Goal: Find specific page/section

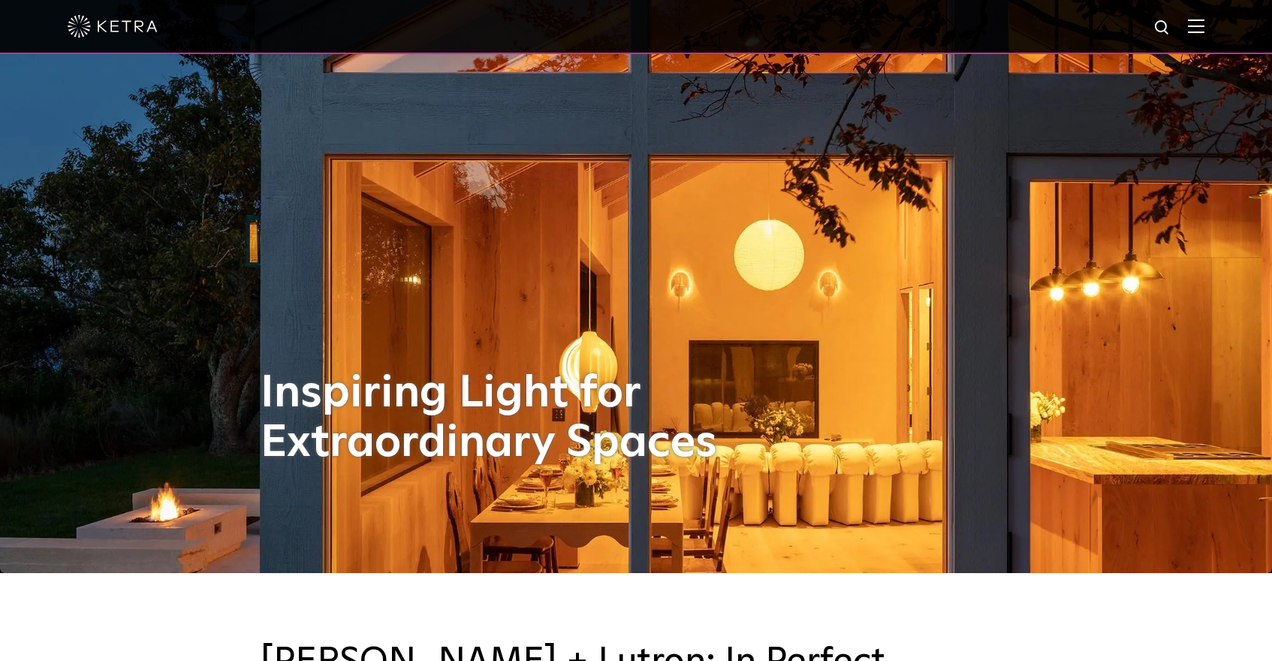
scroll to position [89, 0]
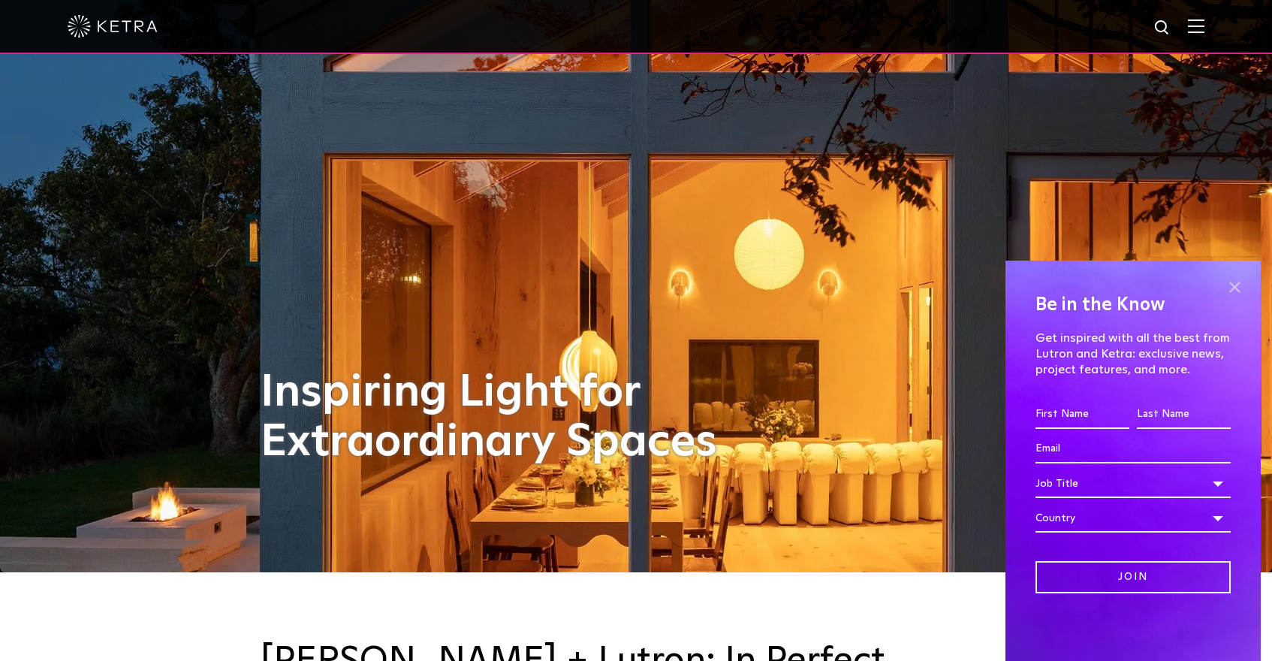
click at [1233, 288] on span at bounding box center [1234, 287] width 23 height 23
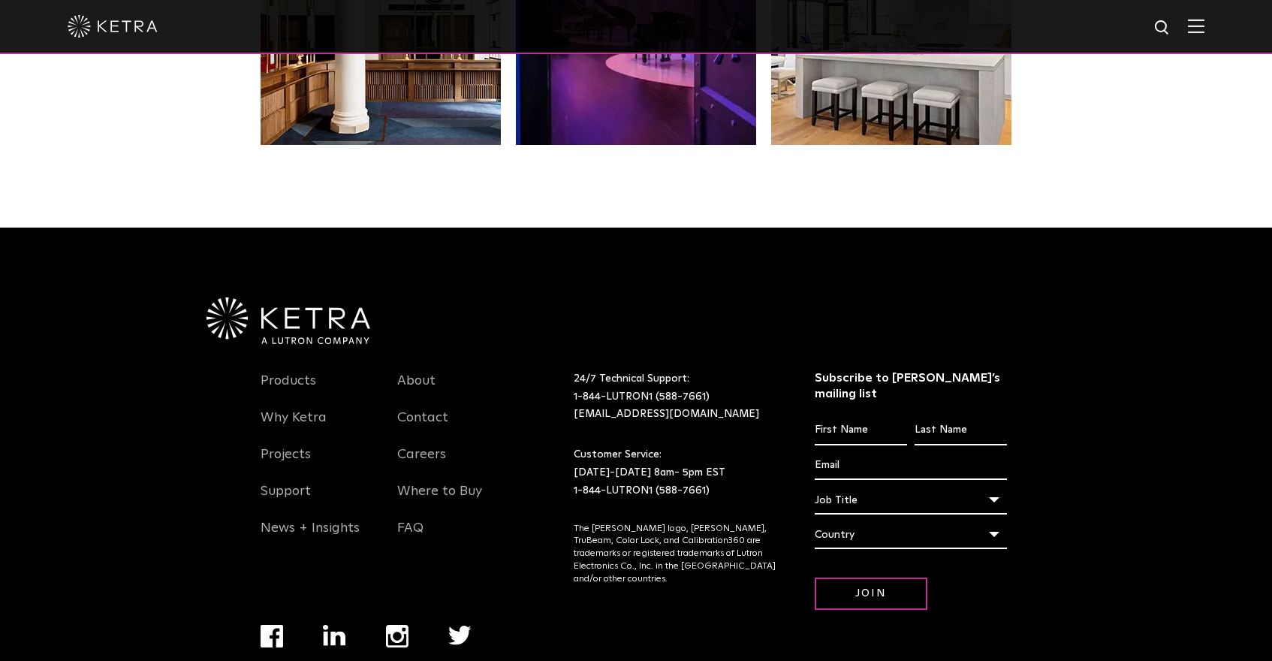
scroll to position [3154, 0]
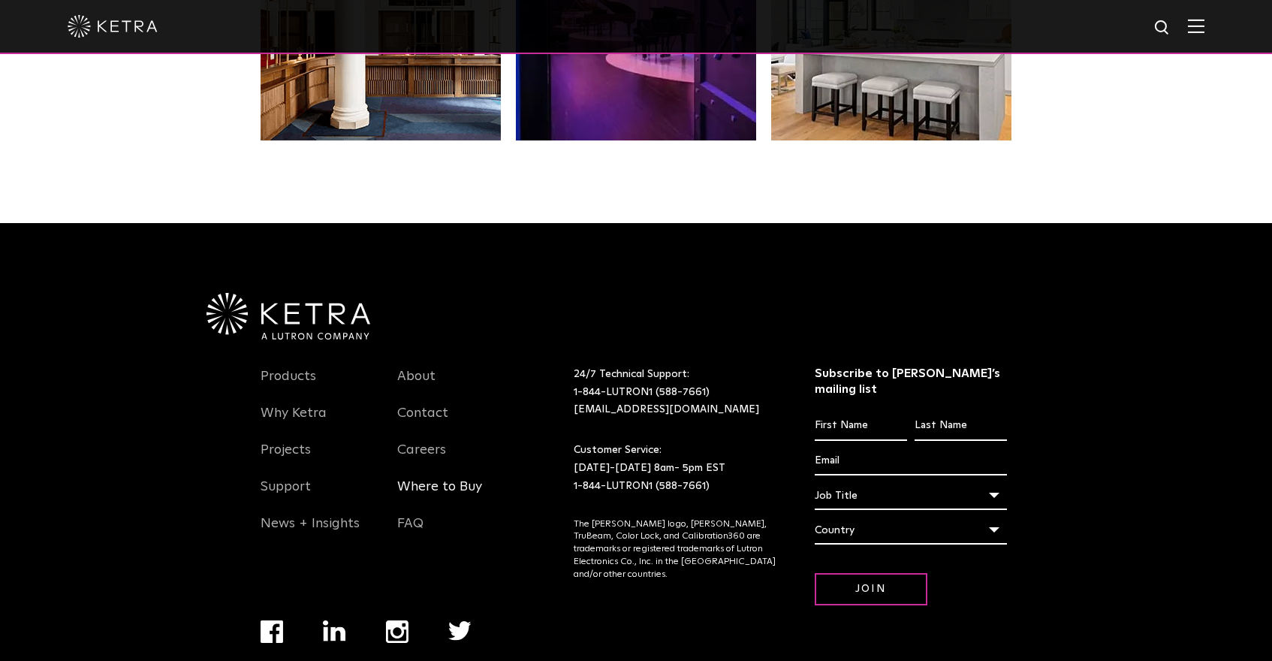
click at [414, 478] on link "Where to Buy" at bounding box center [439, 495] width 85 height 35
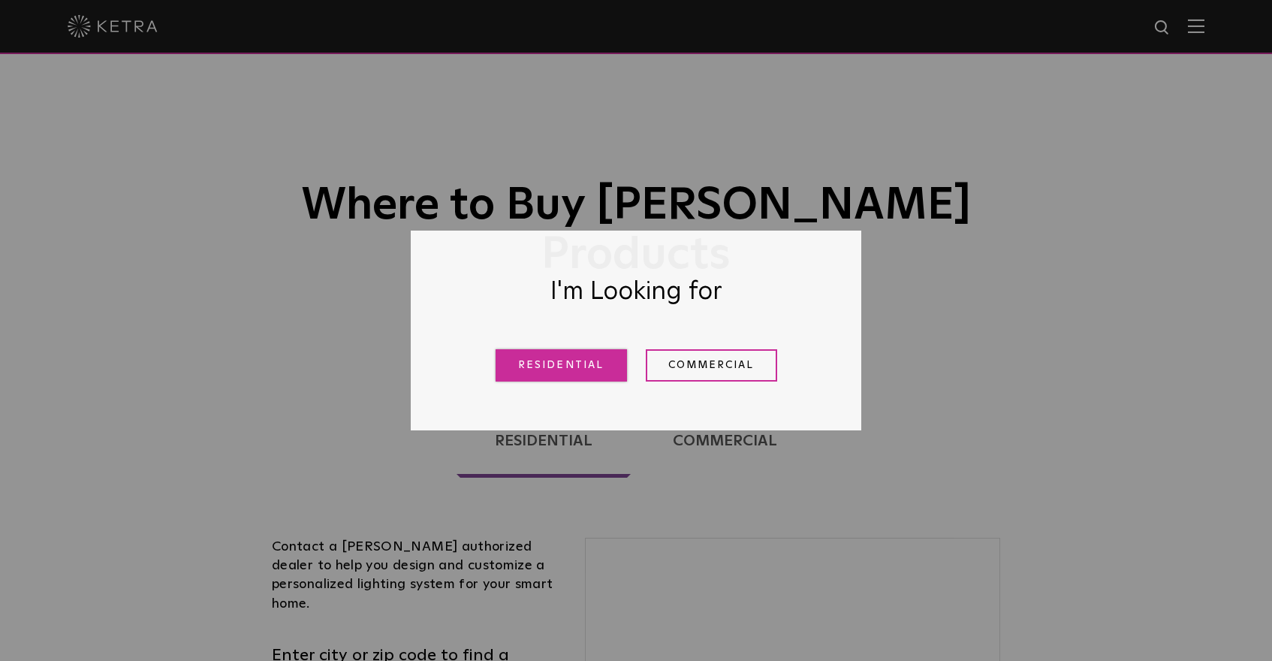
click at [546, 365] on link "Residential" at bounding box center [560, 365] width 131 height 32
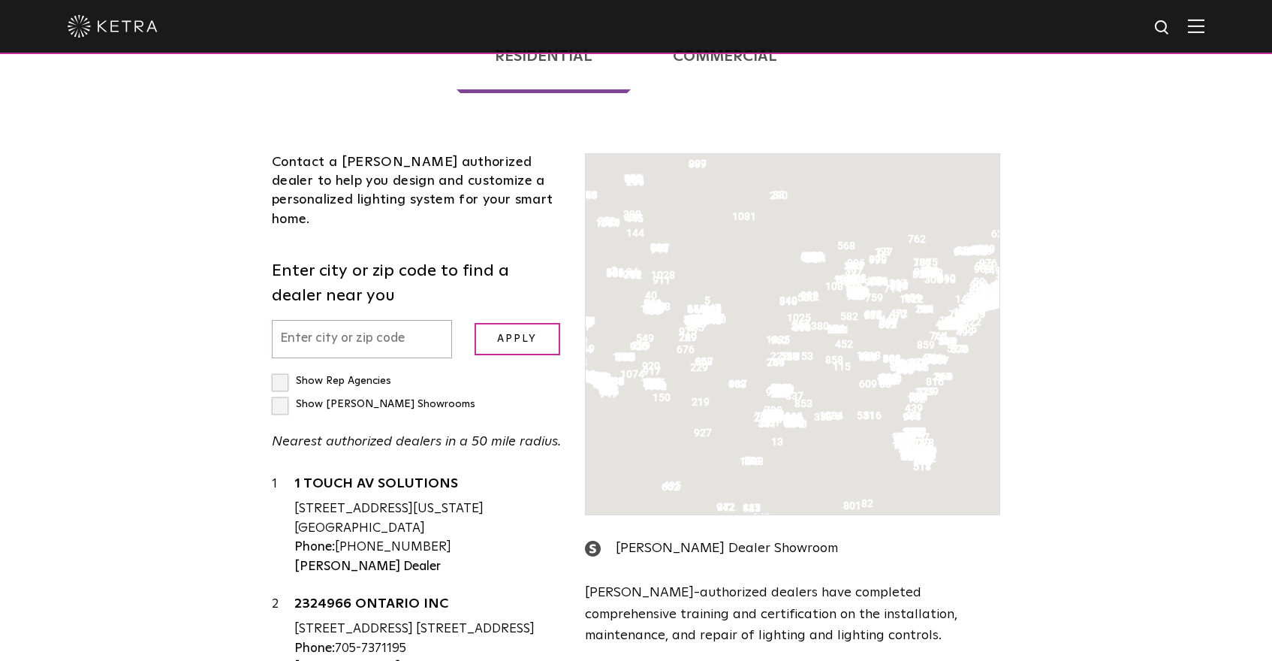
scroll to position [472, 0]
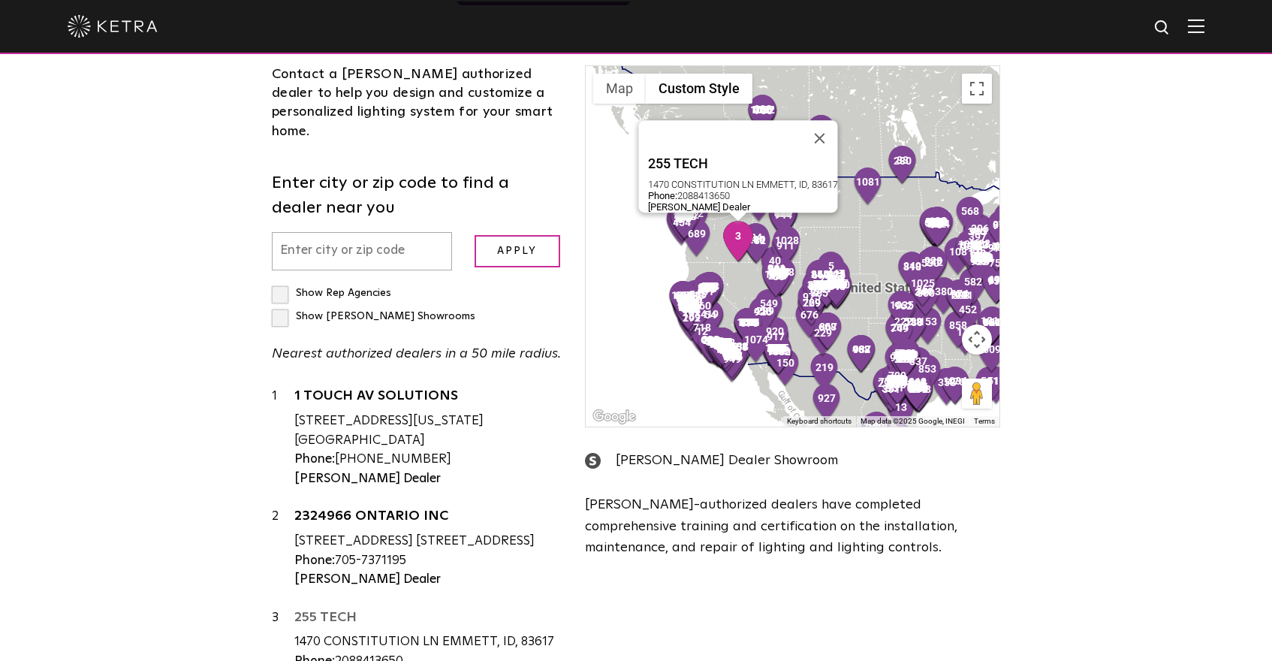
click at [315, 610] on link "255 TECH" at bounding box center [428, 619] width 268 height 19
